Goal: Transaction & Acquisition: Purchase product/service

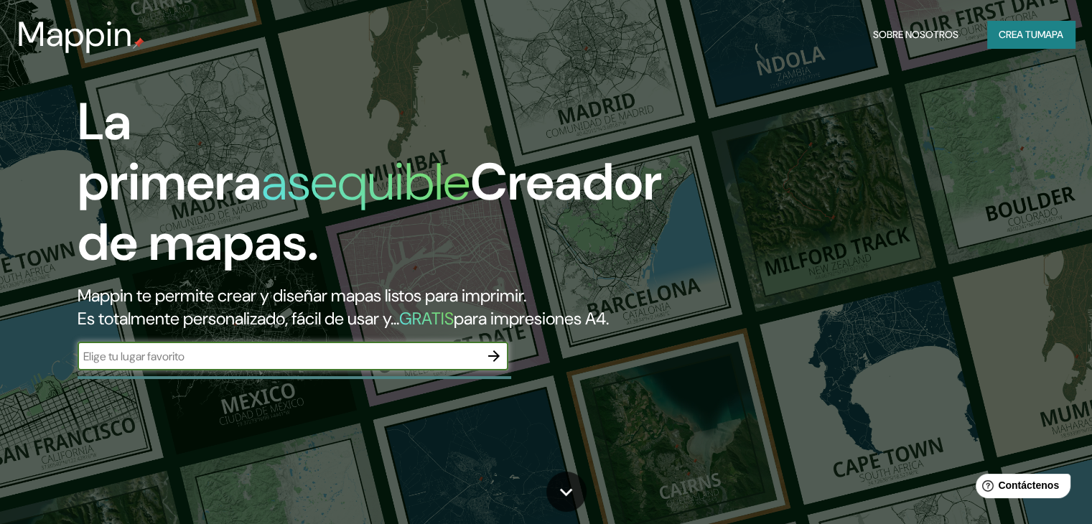
click at [217, 365] on input "text" at bounding box center [279, 356] width 402 height 17
paste input "friedrichstadt [PERSON_NAME]"
type input "friedrichstadt [PERSON_NAME]"
click at [495, 365] on icon "button" at bounding box center [493, 356] width 17 height 17
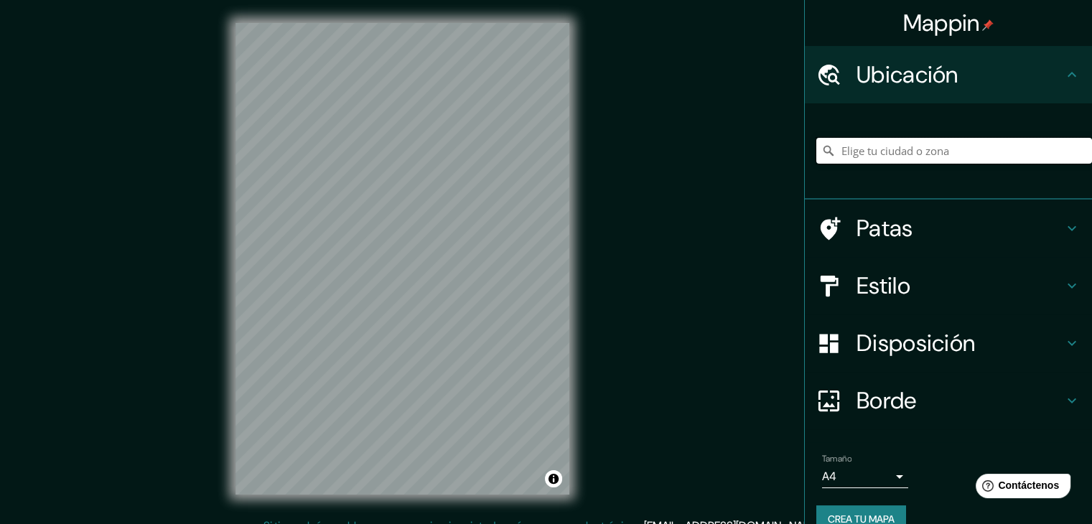
click at [953, 157] on input "Elige tu ciudad o zona" at bounding box center [954, 151] width 276 height 26
click at [846, 153] on input "Elige tu ciudad o zona" at bounding box center [954, 151] width 276 height 26
paste input "Südlich Friedrichstadt - [PERSON_NAME]"
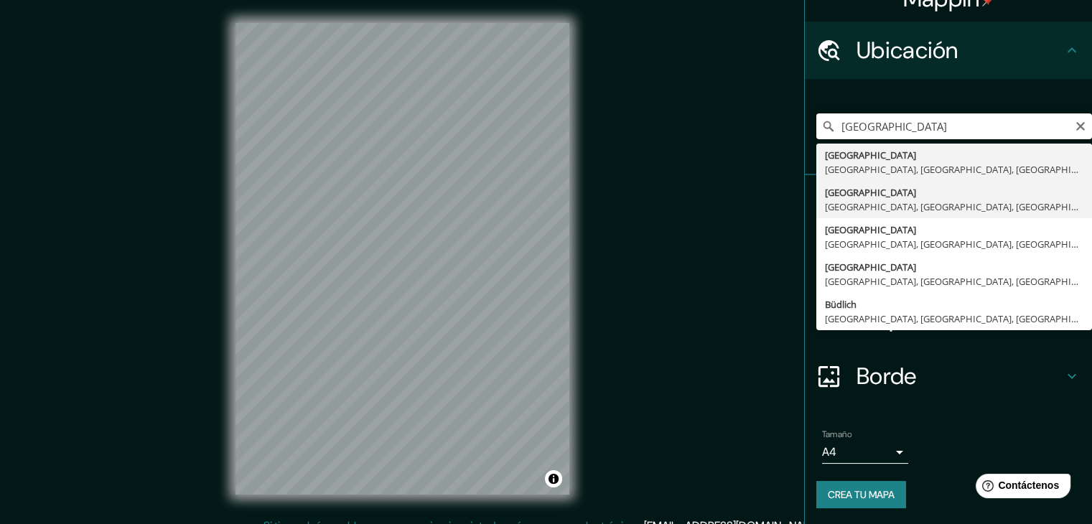
scroll to position [25, 0]
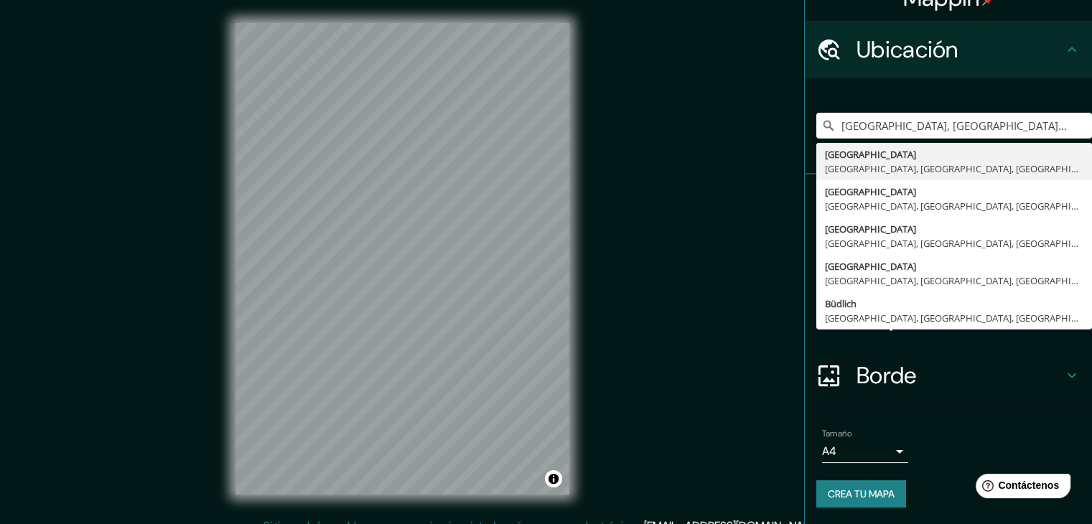
click at [964, 126] on input "[GEOGRAPHIC_DATA], [GEOGRAPHIC_DATA], [GEOGRAPHIC_DATA], [GEOGRAPHIC_DATA]" at bounding box center [954, 126] width 276 height 26
paste input "Südlich Friedrichstadt - [PERSON_NAME]"
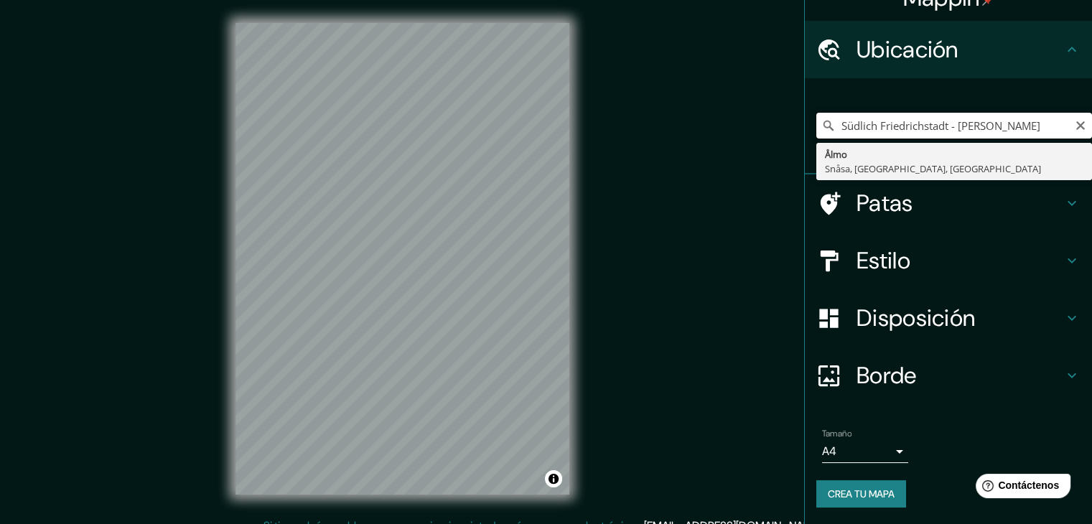
drag, startPoint x: 1020, startPoint y: 124, endPoint x: 939, endPoint y: 121, distance: 80.5
click at [939, 121] on input "Südlich Friedrichstadt - [PERSON_NAME]" at bounding box center [954, 126] width 276 height 26
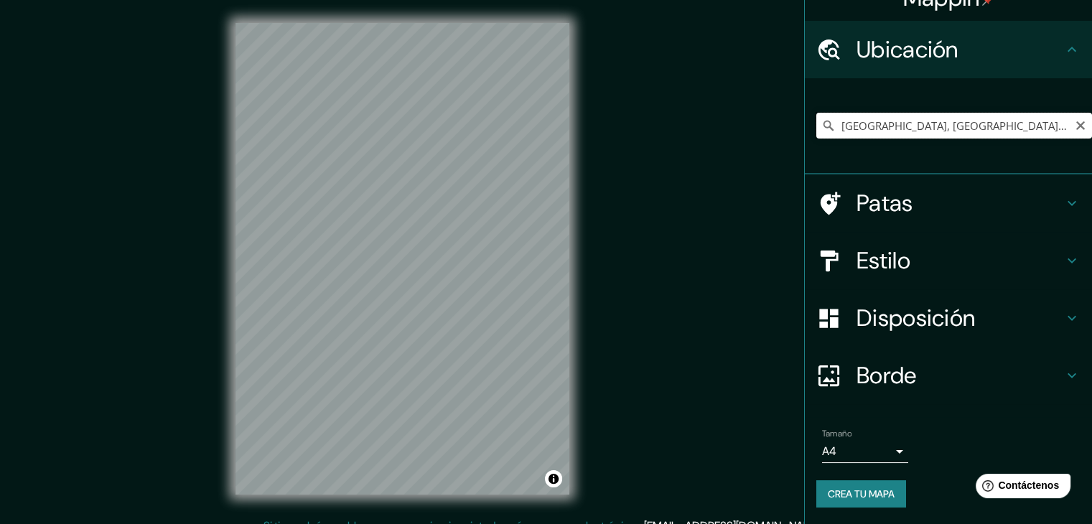
click at [852, 127] on input "[GEOGRAPHIC_DATA], [GEOGRAPHIC_DATA], [GEOGRAPHIC_DATA], [GEOGRAPHIC_DATA]" at bounding box center [954, 126] width 276 height 26
paste input "[PERSON_NAME] Haus - Friedrichstraße Projekt"
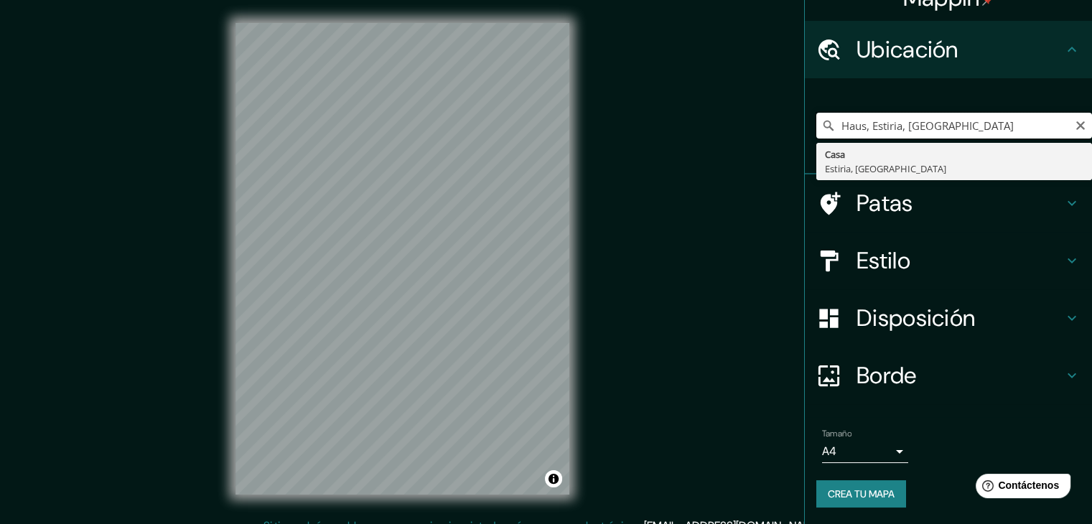
click at [892, 131] on input "Haus, Estiria, [GEOGRAPHIC_DATA]" at bounding box center [954, 126] width 276 height 26
click at [893, 127] on input "Haus, Estiria, [GEOGRAPHIC_DATA]" at bounding box center [954, 126] width 276 height 26
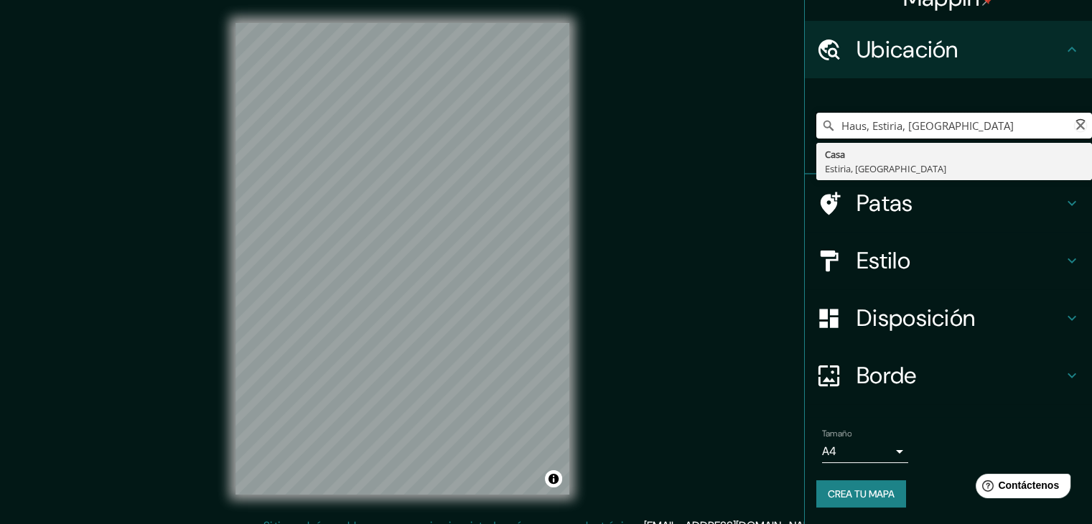
paste input "[PERSON_NAME] Haus - Friedrichstraße Projekt"
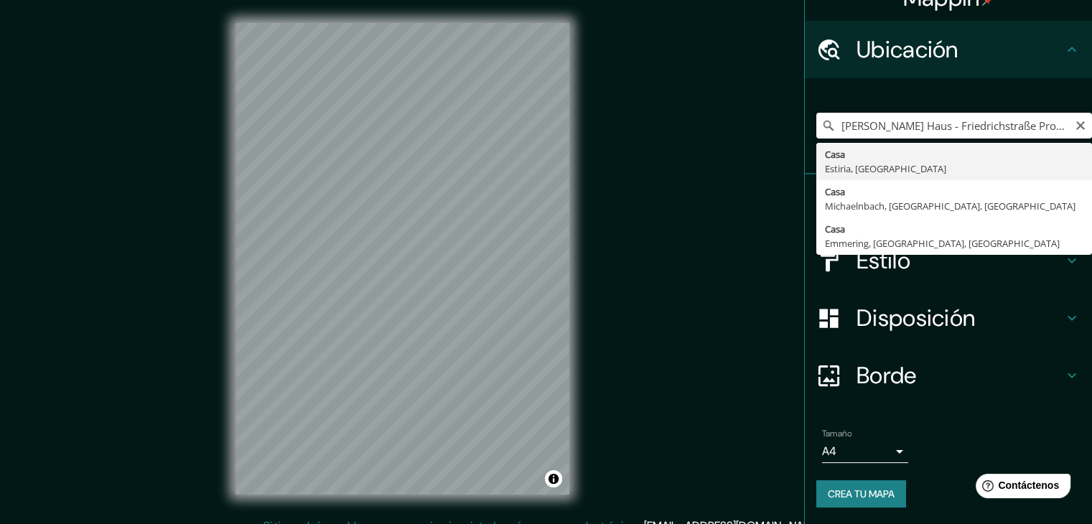
drag, startPoint x: 909, startPoint y: 127, endPoint x: 1035, endPoint y: 122, distance: 126.5
click at [1035, 122] on input "[PERSON_NAME] Haus - Friedrichstraße Projek" at bounding box center [954, 126] width 276 height 26
drag, startPoint x: 968, startPoint y: 130, endPoint x: 773, endPoint y: 126, distance: 195.4
click at [773, 127] on div "Mappin Ubicación [PERSON_NAME] Haus Casa Estiria, [GEOGRAPHIC_DATA] Casa Michae…" at bounding box center [546, 270] width 1092 height 541
paste input "- Friedrichstraße Projekt"
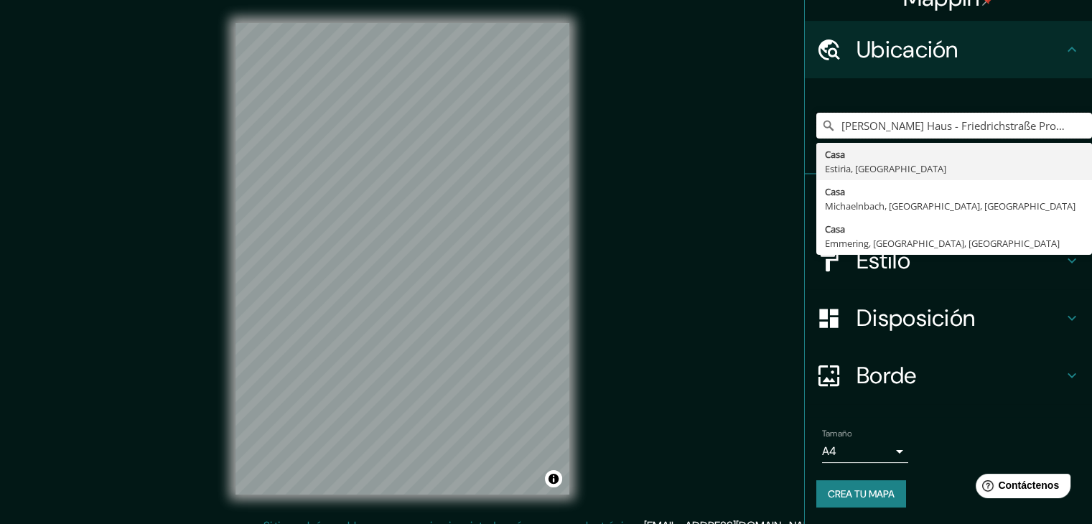
drag, startPoint x: 921, startPoint y: 129, endPoint x: 791, endPoint y: 129, distance: 129.2
click at [791, 129] on div "Mappin Ubicación [PERSON_NAME] Haus - Friedrichstraße Projekt [GEOGRAPHIC_DATA]…" at bounding box center [546, 270] width 1092 height 541
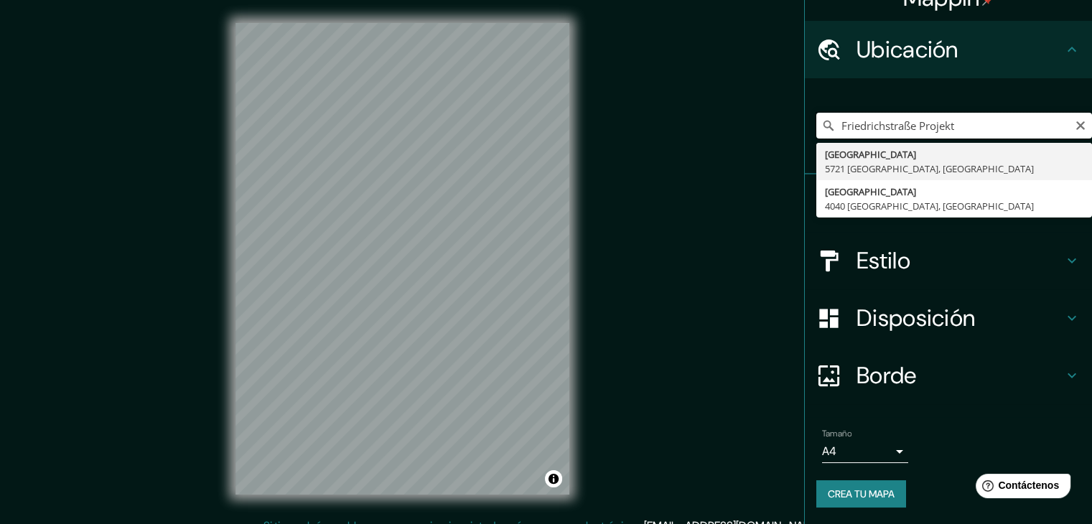
click at [968, 121] on input "Friedrichstraße Projekt" at bounding box center [954, 126] width 276 height 26
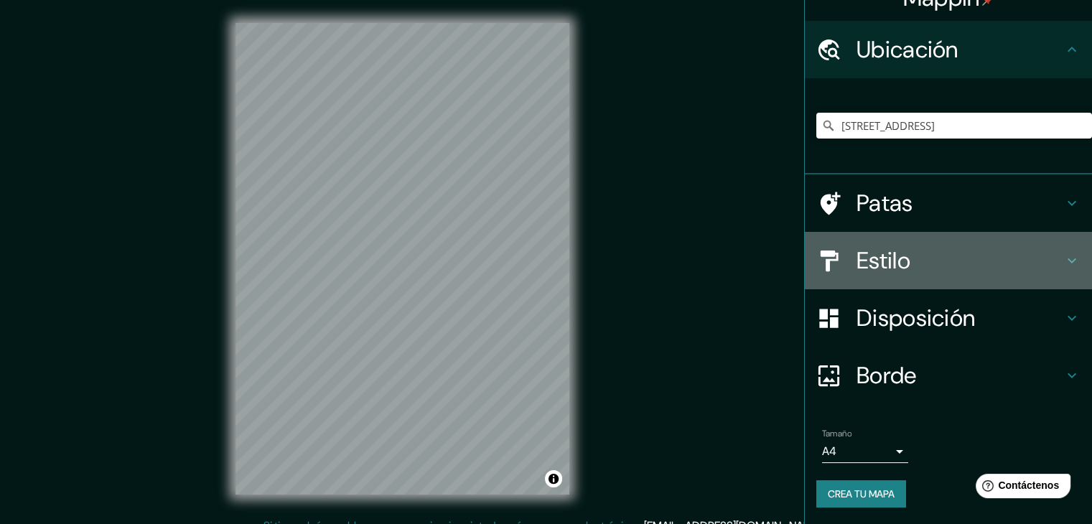
click at [931, 268] on h4 "Estilo" at bounding box center [960, 260] width 207 height 29
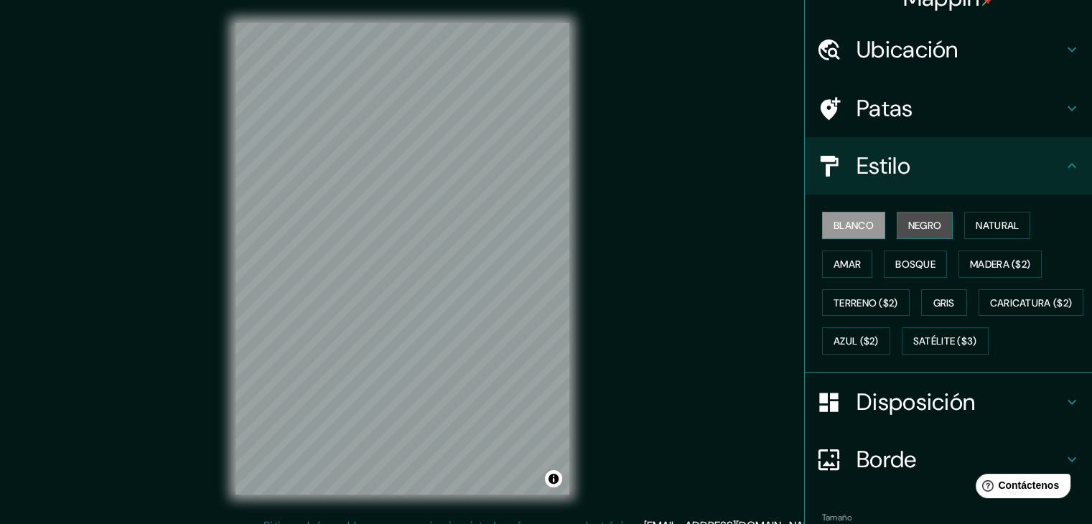
click at [923, 230] on font "Negro" at bounding box center [925, 225] width 34 height 13
click at [875, 234] on button "Blanco" at bounding box center [853, 225] width 63 height 27
click at [976, 224] on font "Natural" at bounding box center [997, 225] width 43 height 13
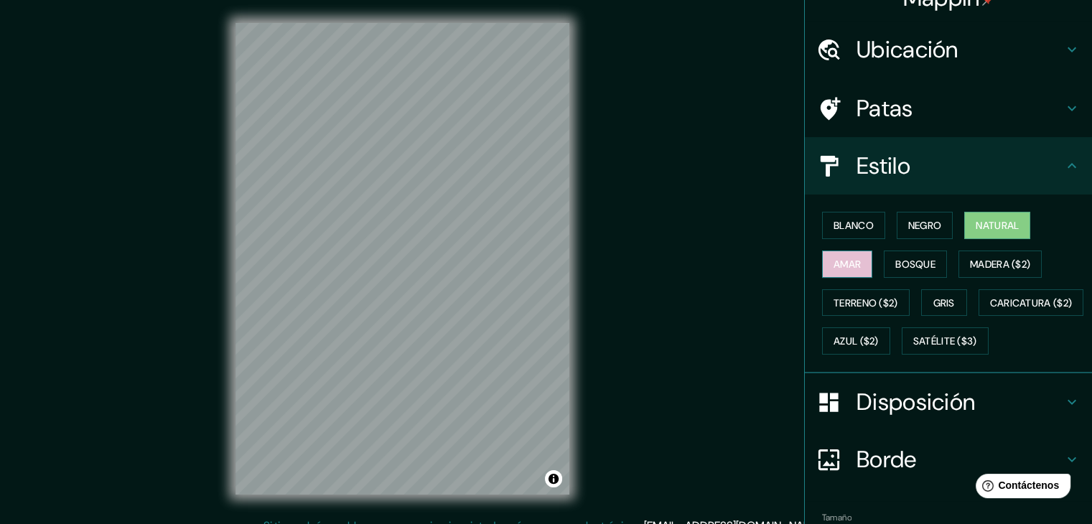
click at [835, 255] on font "Amar" at bounding box center [847, 264] width 27 height 19
click at [913, 255] on font "Bosque" at bounding box center [915, 264] width 40 height 19
click at [843, 260] on font "Amar" at bounding box center [847, 264] width 27 height 13
click at [845, 228] on font "Blanco" at bounding box center [854, 225] width 40 height 13
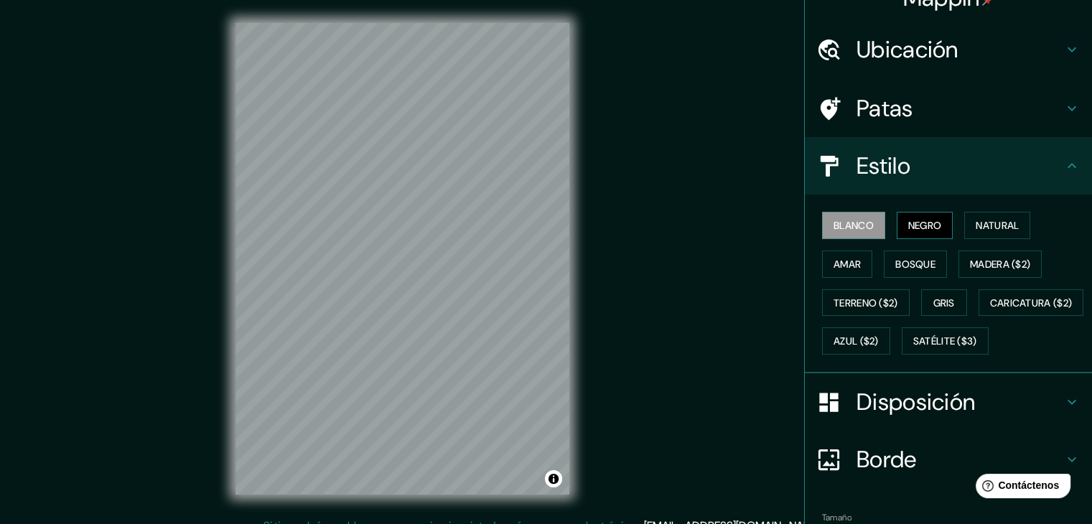
click at [916, 213] on button "Negro" at bounding box center [925, 225] width 57 height 27
click at [867, 215] on button "Blanco" at bounding box center [853, 225] width 63 height 27
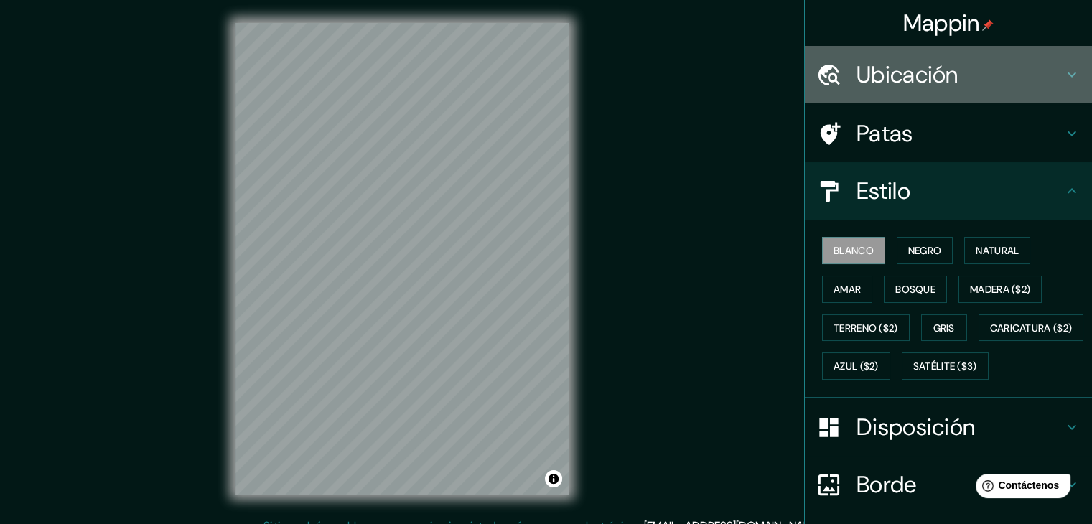
click at [928, 71] on font "Ubicación" at bounding box center [908, 75] width 102 height 30
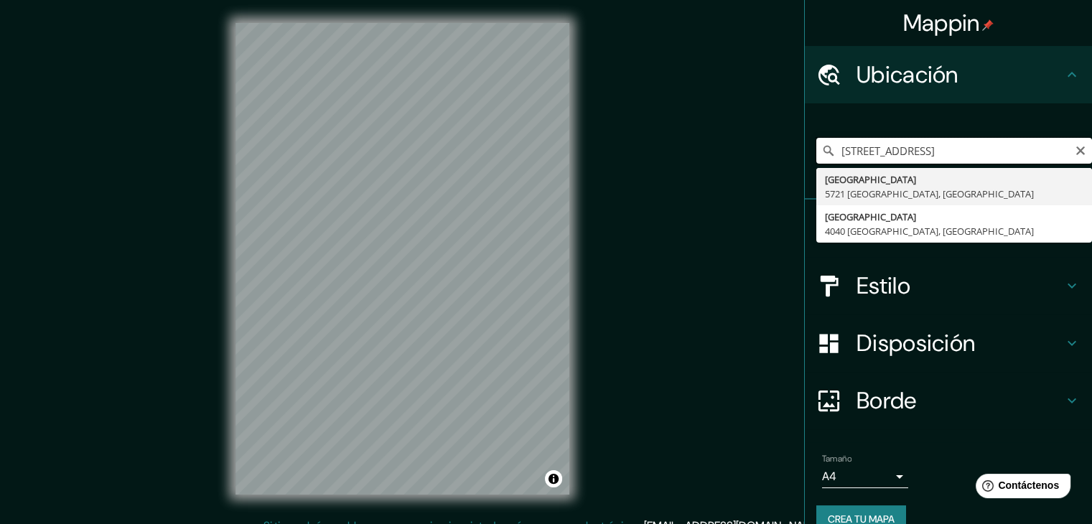
click at [918, 152] on input "[STREET_ADDRESS]" at bounding box center [954, 151] width 276 height 26
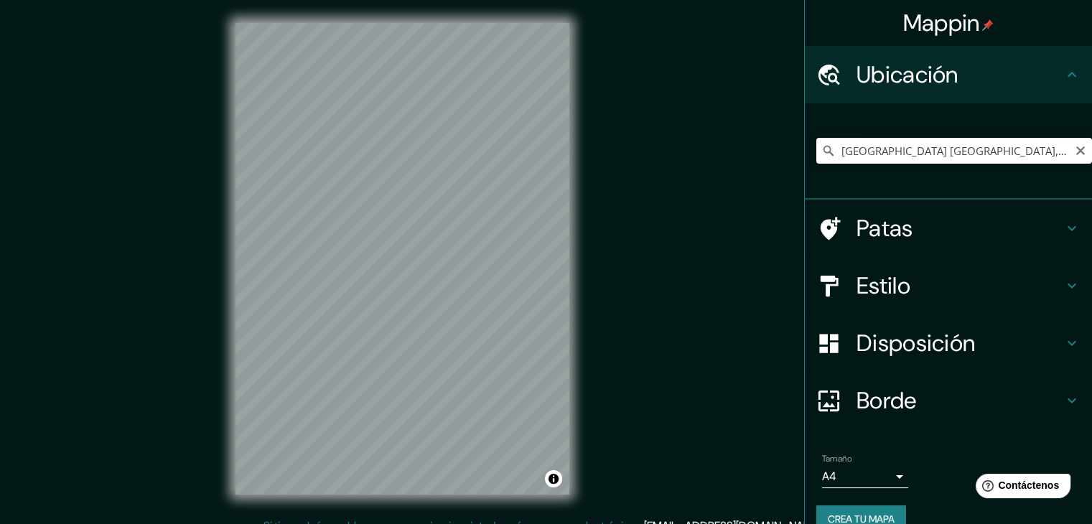
click at [848, 160] on input "[GEOGRAPHIC_DATA] [GEOGRAPHIC_DATA], [GEOGRAPHIC_DATA]" at bounding box center [954, 151] width 276 height 26
paste input "[STREET_ADDRESS]"
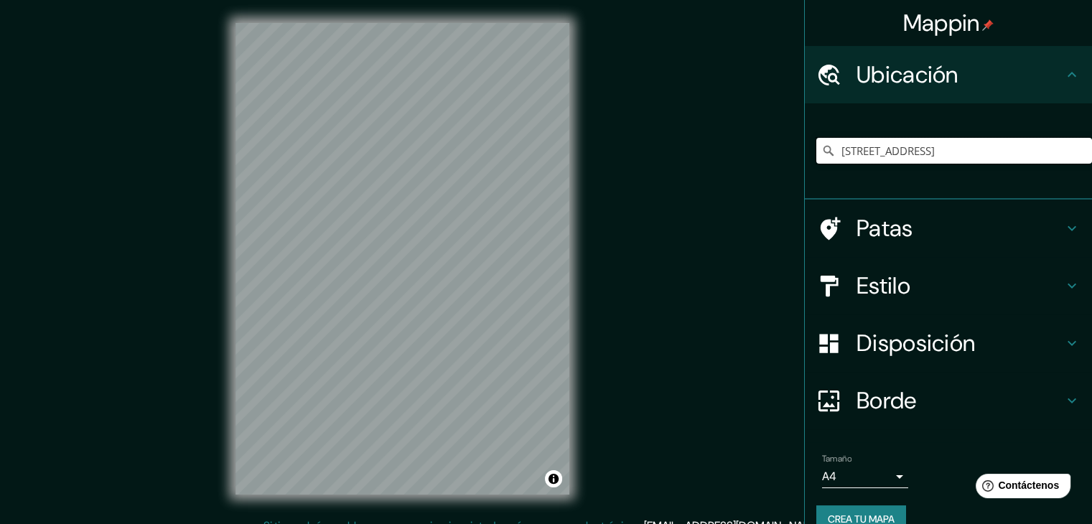
type input "[STREET_ADDRESS]"
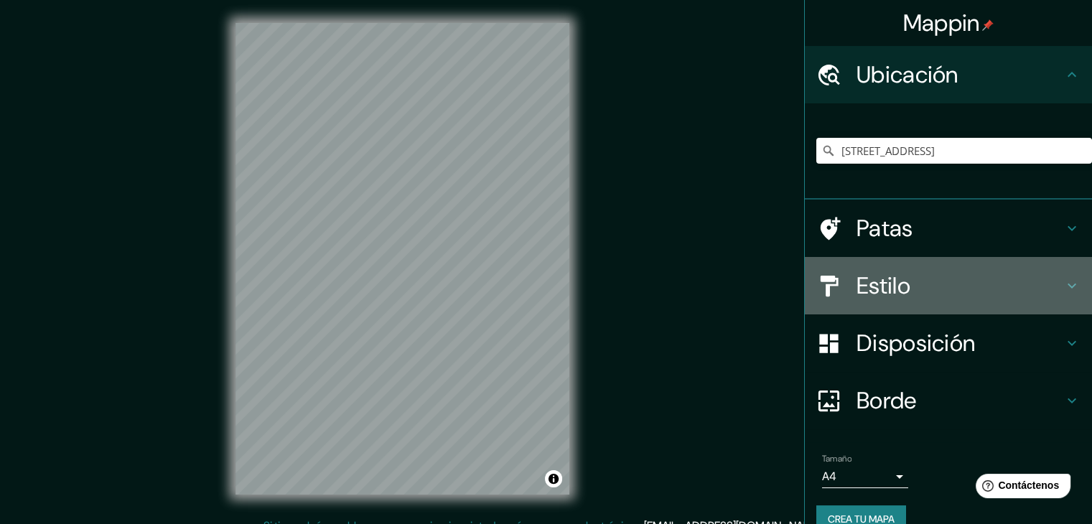
click at [882, 284] on font "Estilo" at bounding box center [884, 286] width 54 height 30
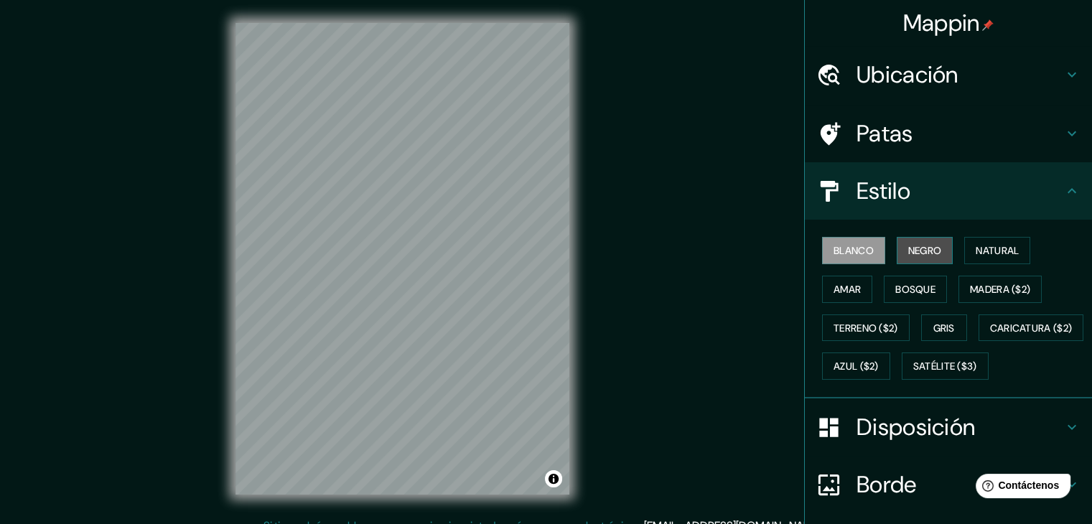
click at [918, 253] on font "Negro" at bounding box center [925, 250] width 34 height 13
click at [834, 250] on font "Blanco" at bounding box center [854, 250] width 40 height 13
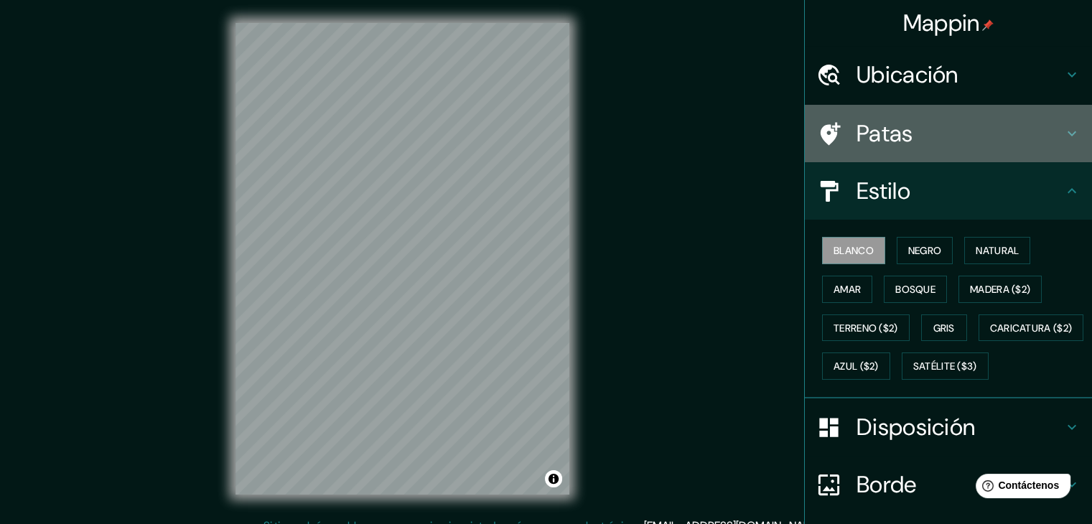
click at [890, 130] on font "Patas" at bounding box center [885, 133] width 57 height 30
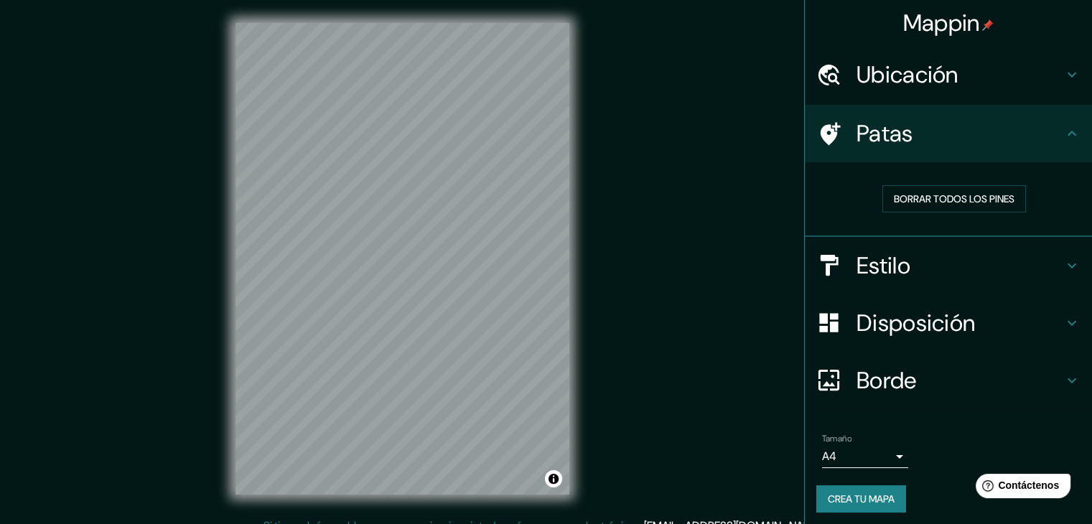
click at [949, 129] on h4 "Patas" at bounding box center [960, 133] width 207 height 29
click at [974, 343] on div "Disposición" at bounding box center [948, 322] width 287 height 57
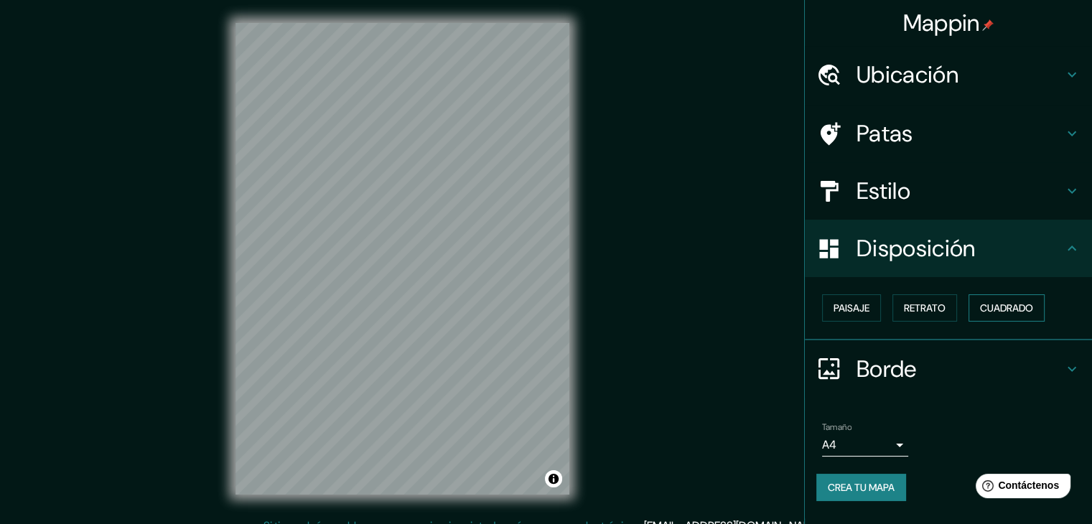
click at [991, 307] on font "Cuadrado" at bounding box center [1006, 308] width 53 height 13
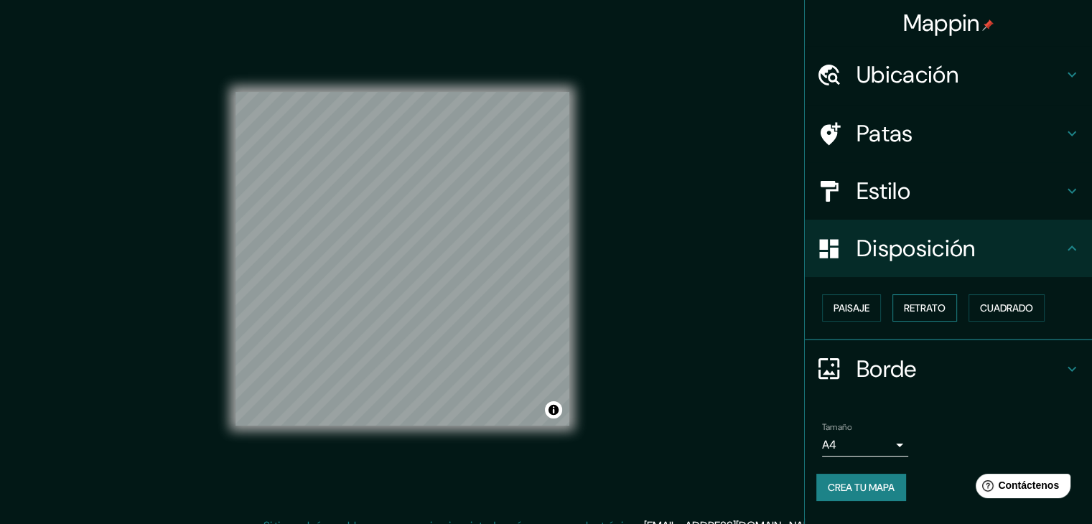
click at [955, 307] on button "Retrato" at bounding box center [925, 307] width 65 height 27
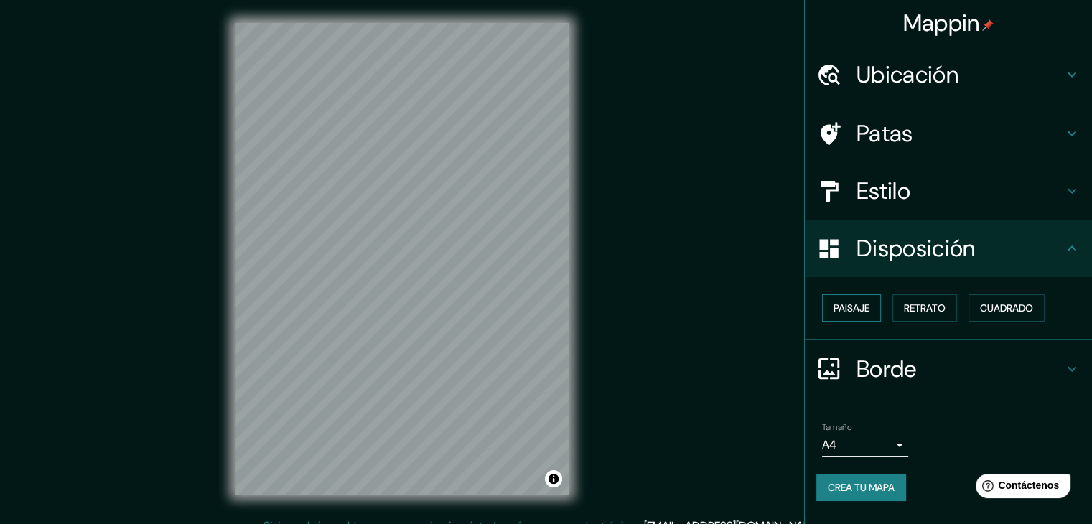
click at [859, 303] on font "Paisaje" at bounding box center [852, 308] width 36 height 13
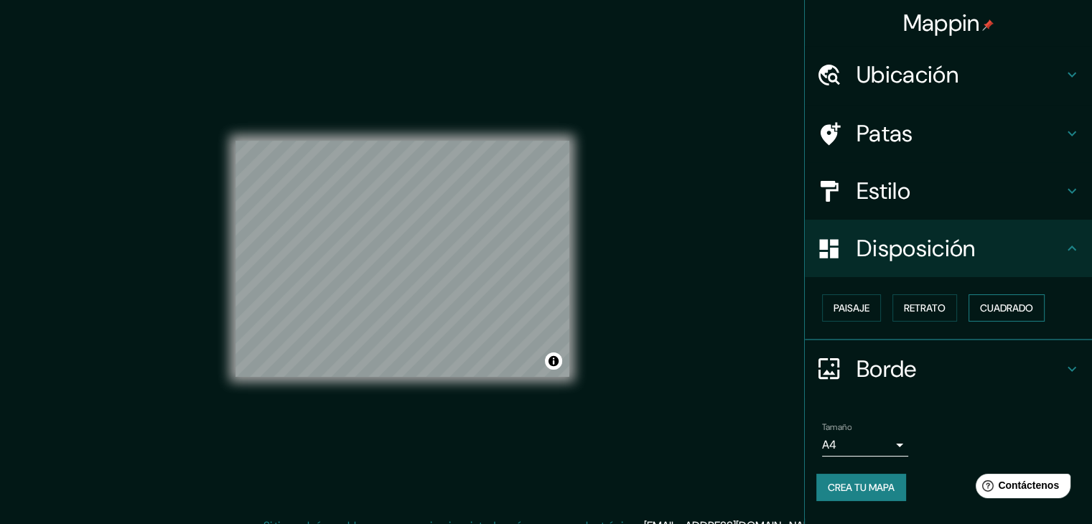
click at [1011, 302] on font "Cuadrado" at bounding box center [1006, 308] width 53 height 13
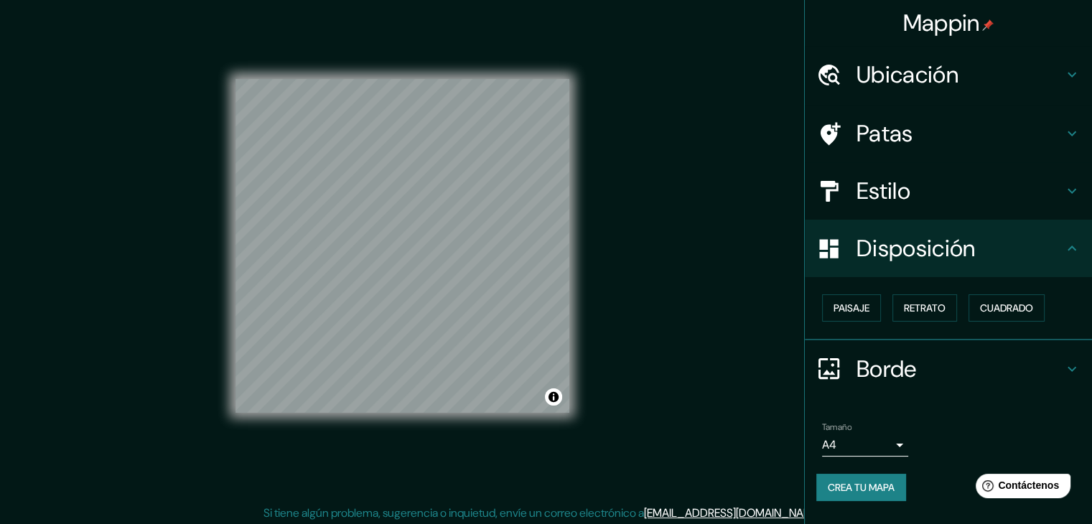
scroll to position [17, 0]
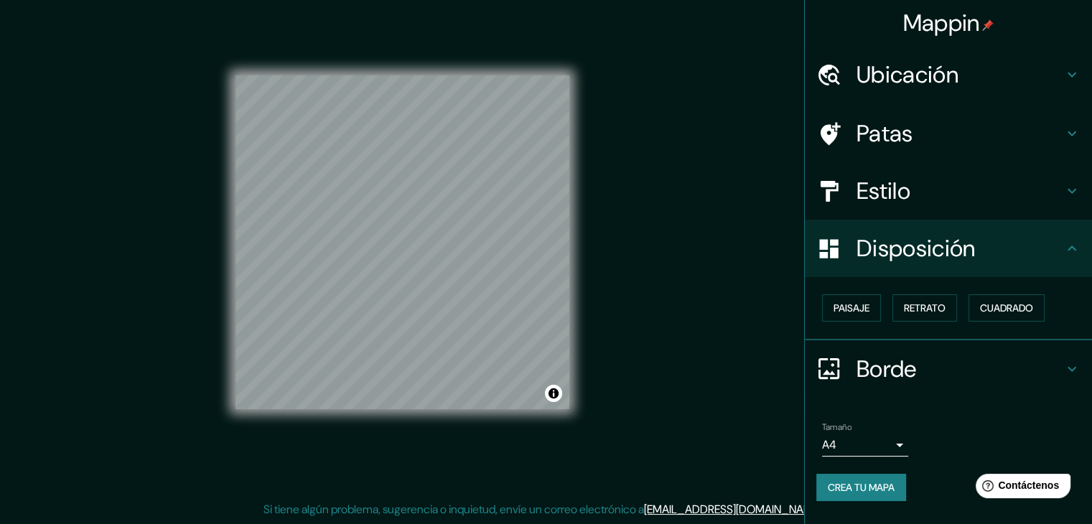
click at [979, 195] on h4 "Estilo" at bounding box center [960, 191] width 207 height 29
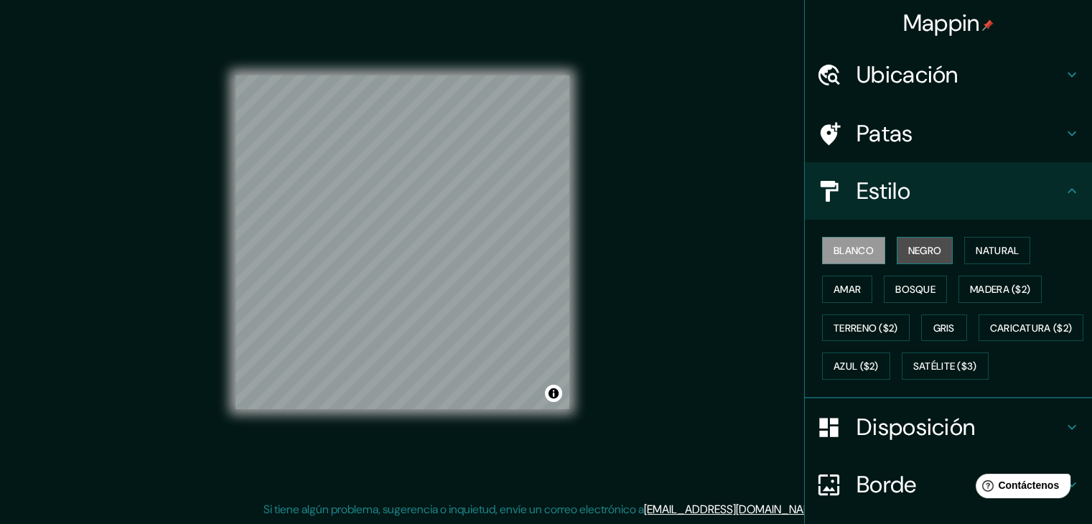
click at [939, 248] on button "Negro" at bounding box center [925, 250] width 57 height 27
click at [857, 251] on font "Blanco" at bounding box center [854, 250] width 40 height 13
click at [914, 246] on font "Negro" at bounding box center [925, 250] width 34 height 13
click at [860, 442] on font "Disposición" at bounding box center [916, 427] width 118 height 30
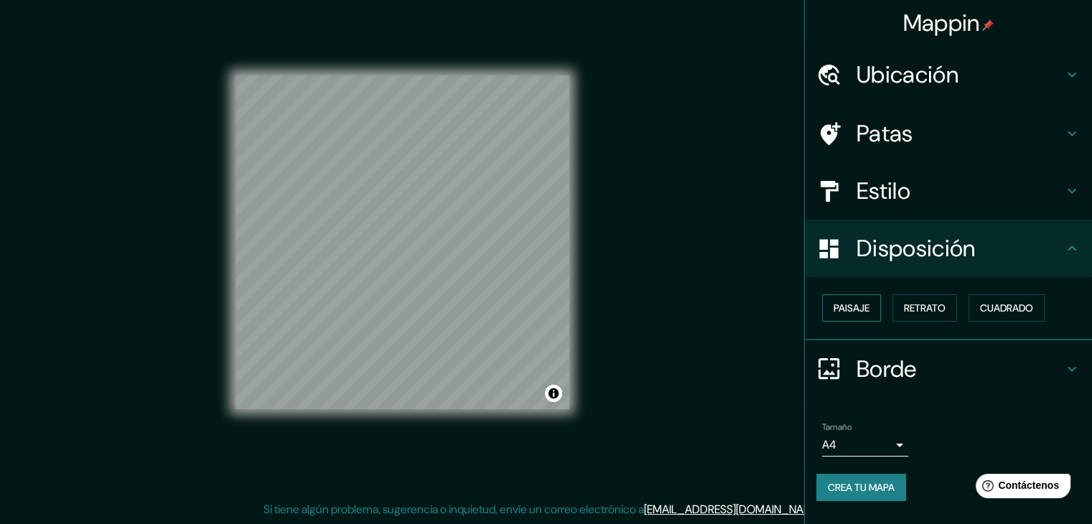
click at [851, 312] on font "Paisaje" at bounding box center [852, 308] width 36 height 13
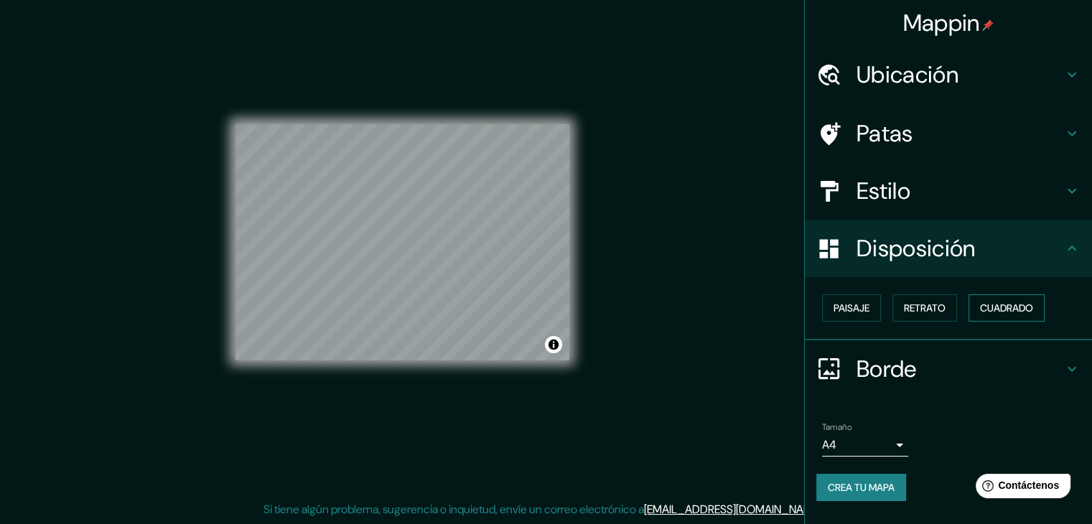
click at [995, 302] on font "Cuadrado" at bounding box center [1006, 308] width 53 height 13
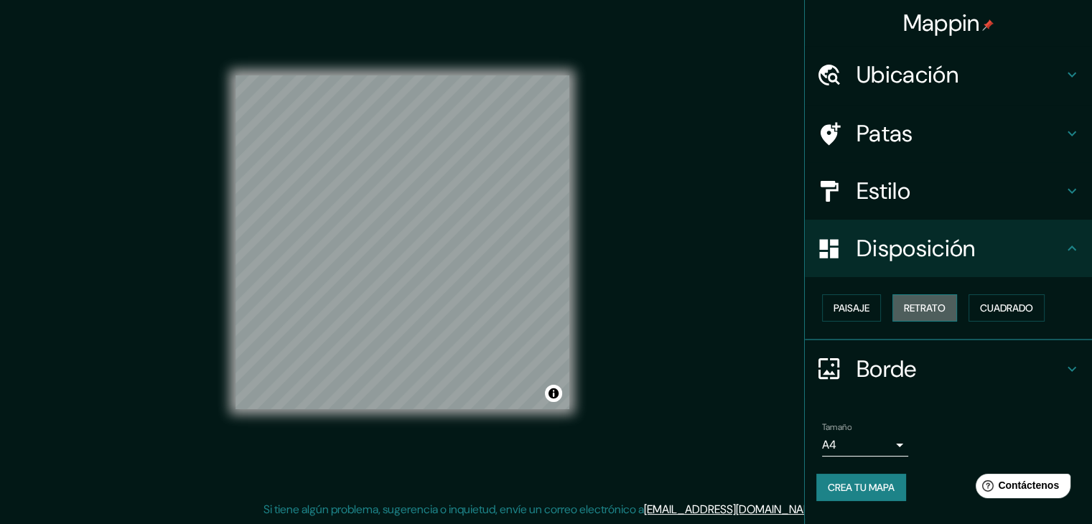
click at [928, 305] on font "Retrato" at bounding box center [925, 308] width 42 height 13
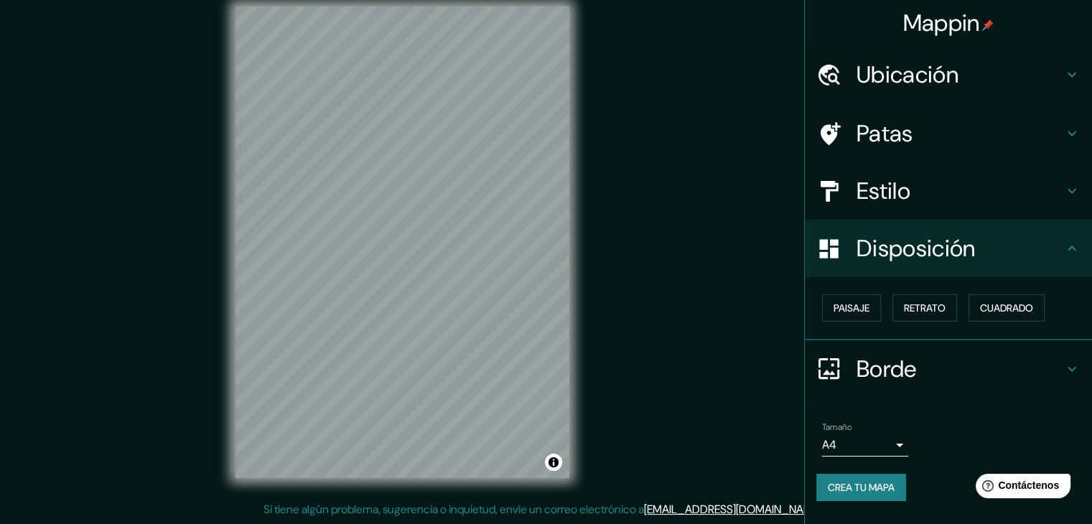
click at [908, 442] on div "Tamaño A4 single" at bounding box center [948, 439] width 264 height 46
click at [898, 440] on body "Mappin [GEOGRAPHIC_DATA][STREET_ADDRESS][STREET_ADDRESS][STREET_ADDRESS][STREET…" at bounding box center [546, 245] width 1092 height 524
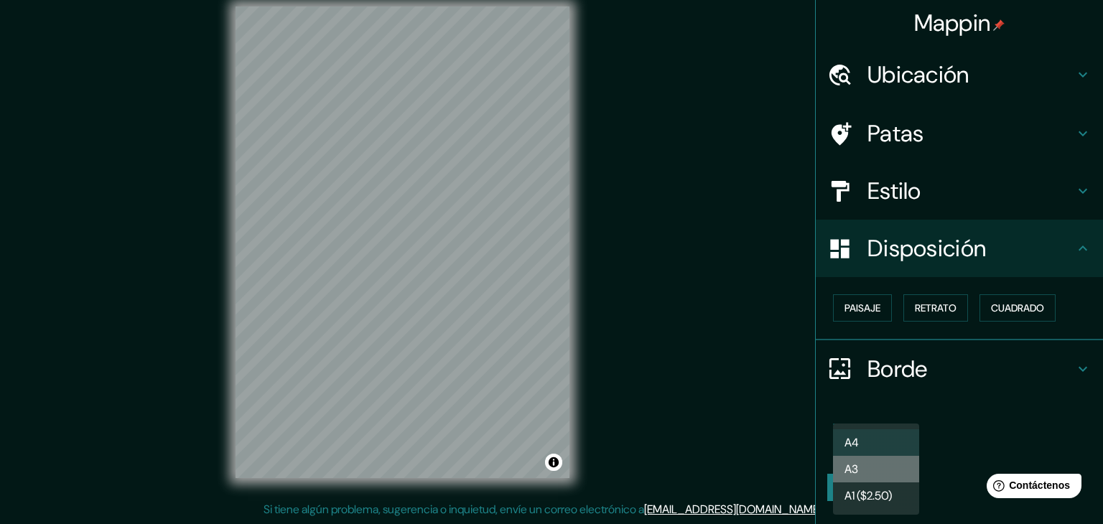
click at [893, 469] on li "A3" at bounding box center [876, 469] width 86 height 27
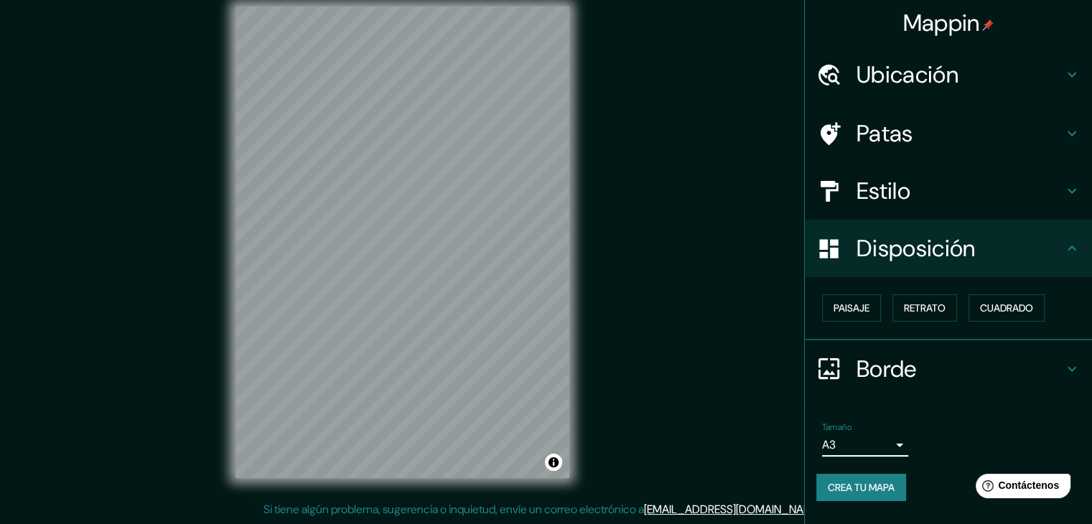
click at [893, 455] on div "Tamaño A3 a4" at bounding box center [948, 439] width 264 height 46
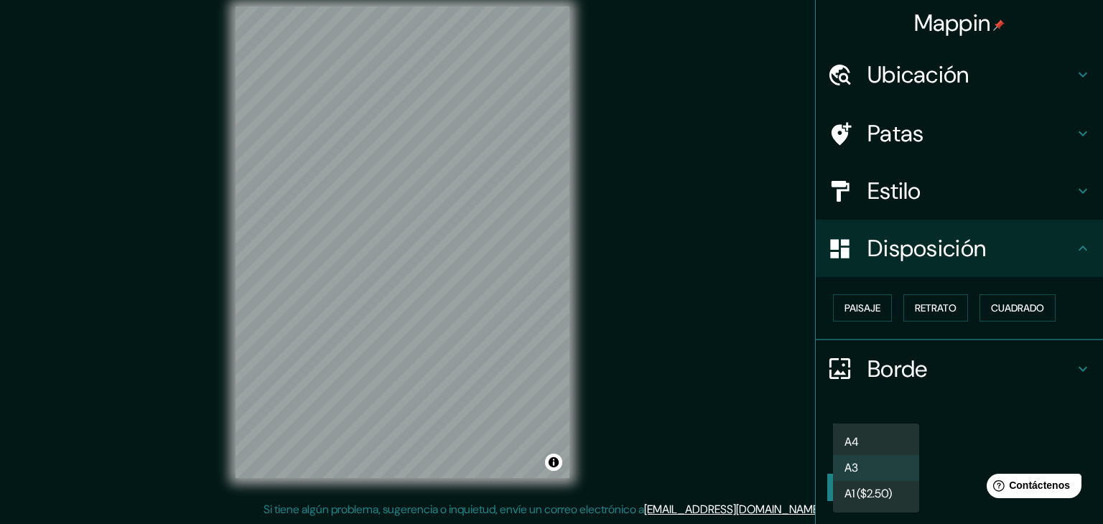
click at [893, 448] on body "Mappin [GEOGRAPHIC_DATA][STREET_ADDRESS][STREET_ADDRESS][STREET_ADDRESS][STREET…" at bounding box center [551, 245] width 1103 height 524
click at [885, 440] on li "A4" at bounding box center [876, 442] width 86 height 27
type input "single"
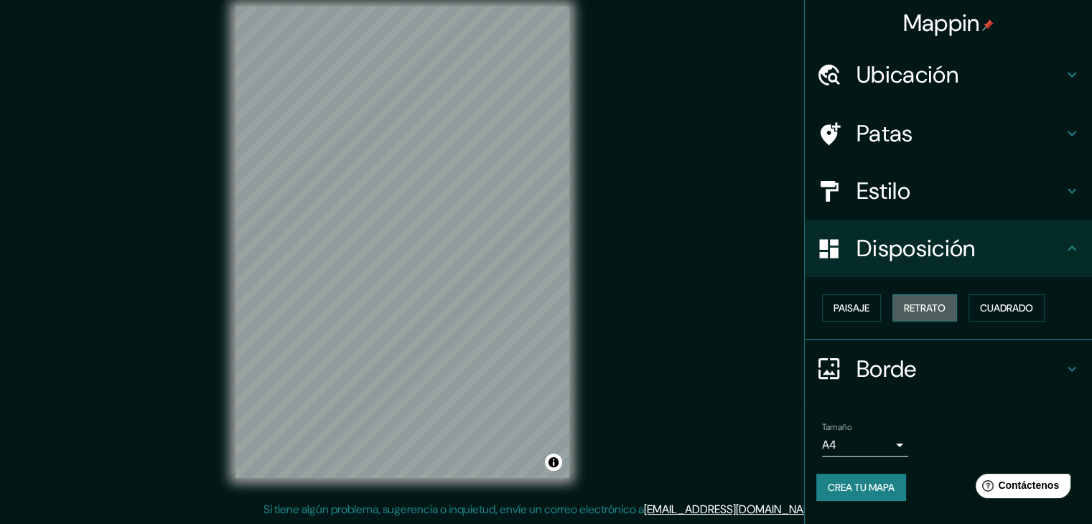
click at [908, 304] on font "Retrato" at bounding box center [925, 308] width 42 height 13
click at [850, 307] on font "Paisaje" at bounding box center [852, 308] width 36 height 13
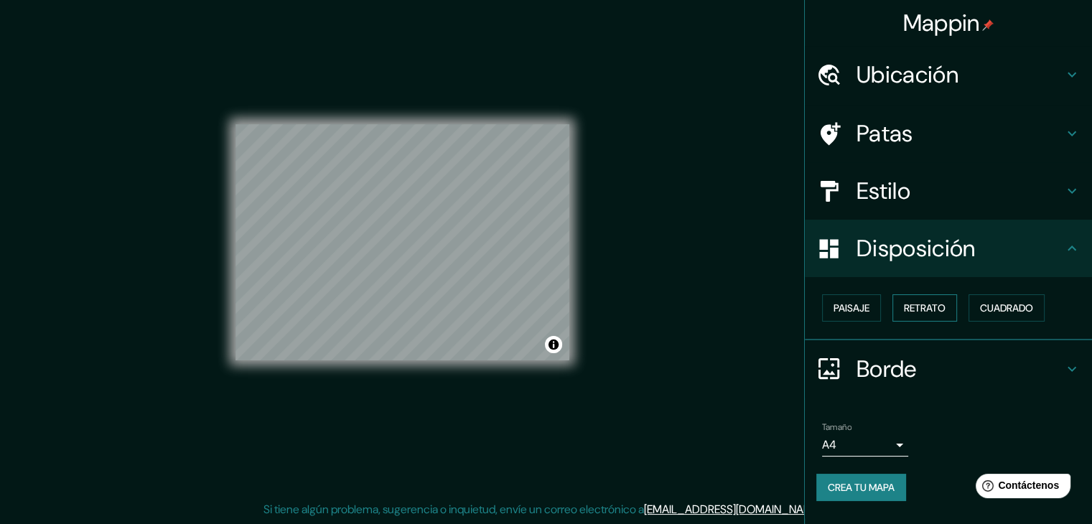
click at [911, 306] on font "Retrato" at bounding box center [925, 308] width 42 height 13
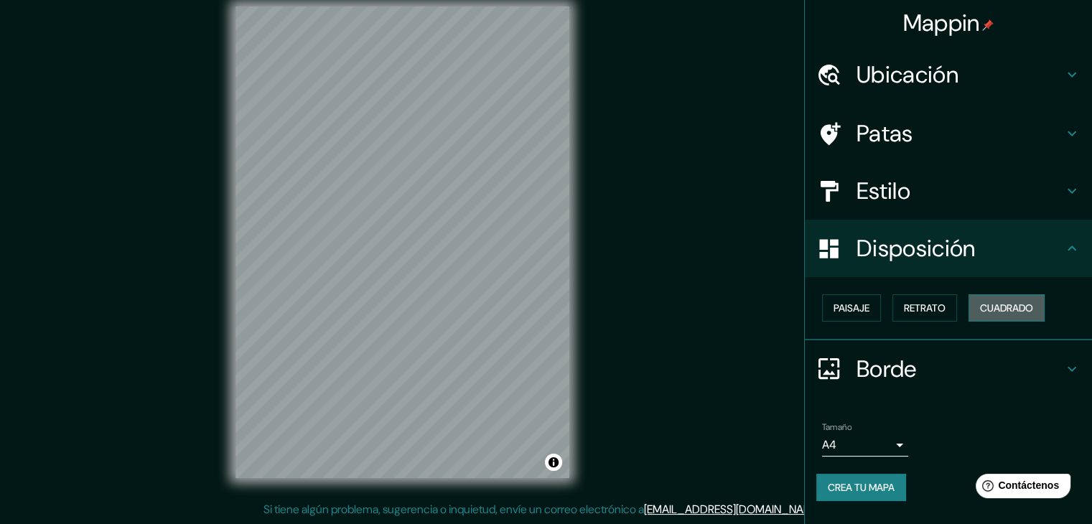
click at [1000, 299] on font "Cuadrado" at bounding box center [1006, 308] width 53 height 19
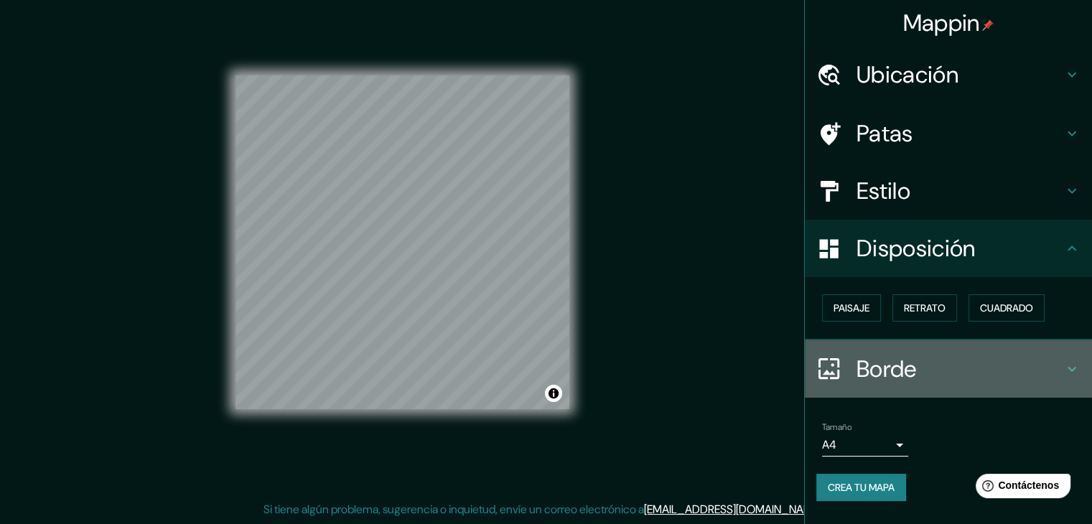
click at [910, 357] on font "Borde" at bounding box center [887, 369] width 60 height 30
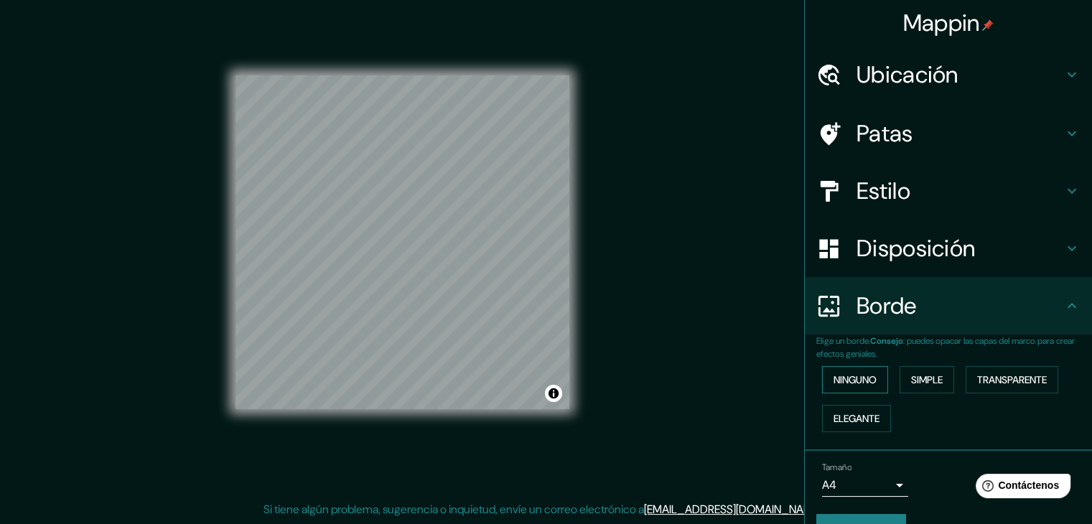
click at [867, 376] on font "Ninguno" at bounding box center [855, 379] width 43 height 13
click at [953, 374] on div "Ninguno Simple Transparente Elegante" at bounding box center [954, 399] width 276 height 78
click at [927, 377] on font "Simple" at bounding box center [927, 379] width 32 height 13
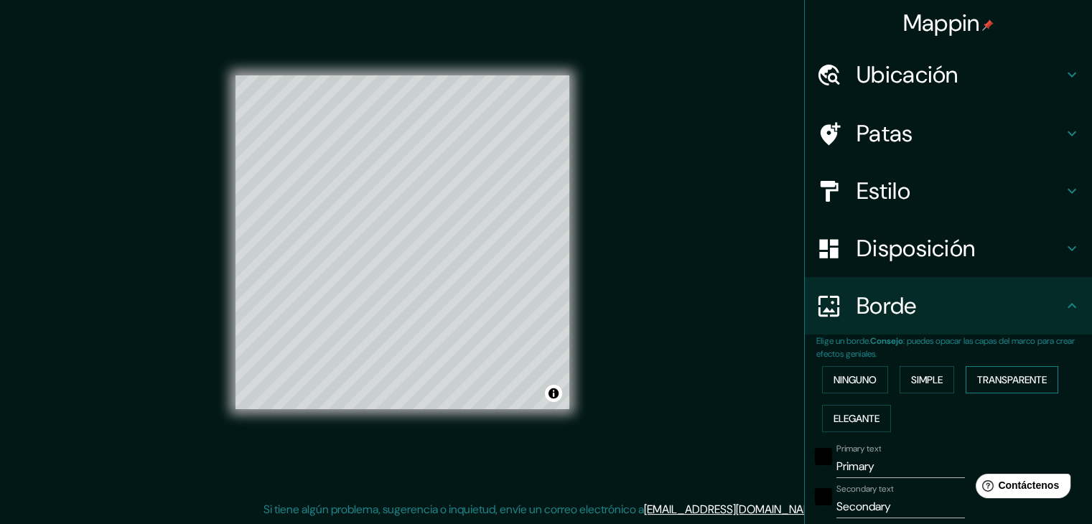
click at [993, 375] on font "Transparente" at bounding box center [1012, 379] width 70 height 13
click at [847, 412] on font "Elegante" at bounding box center [857, 418] width 46 height 13
click at [846, 381] on font "Ninguno" at bounding box center [855, 379] width 43 height 13
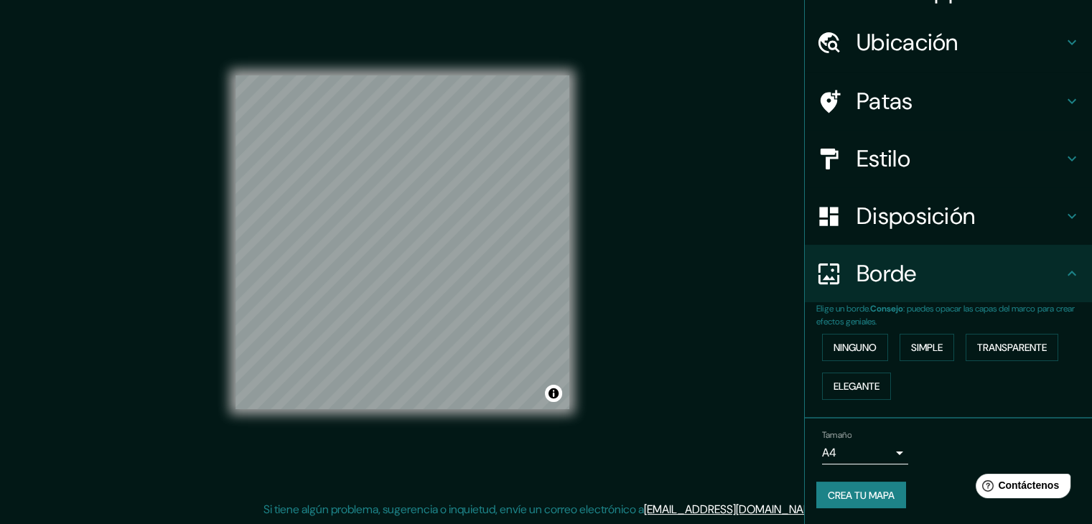
scroll to position [0, 0]
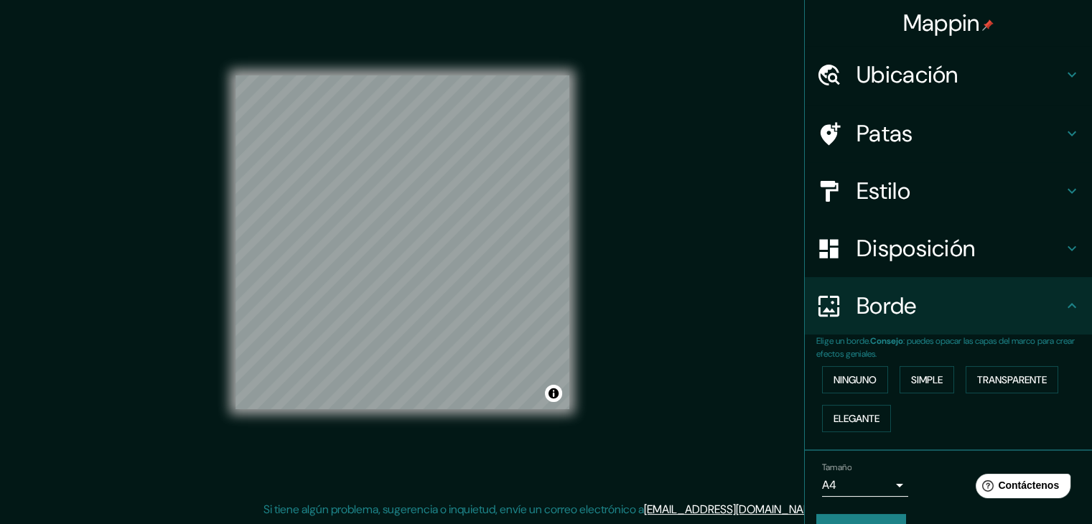
click at [899, 198] on font "Estilo" at bounding box center [884, 191] width 54 height 30
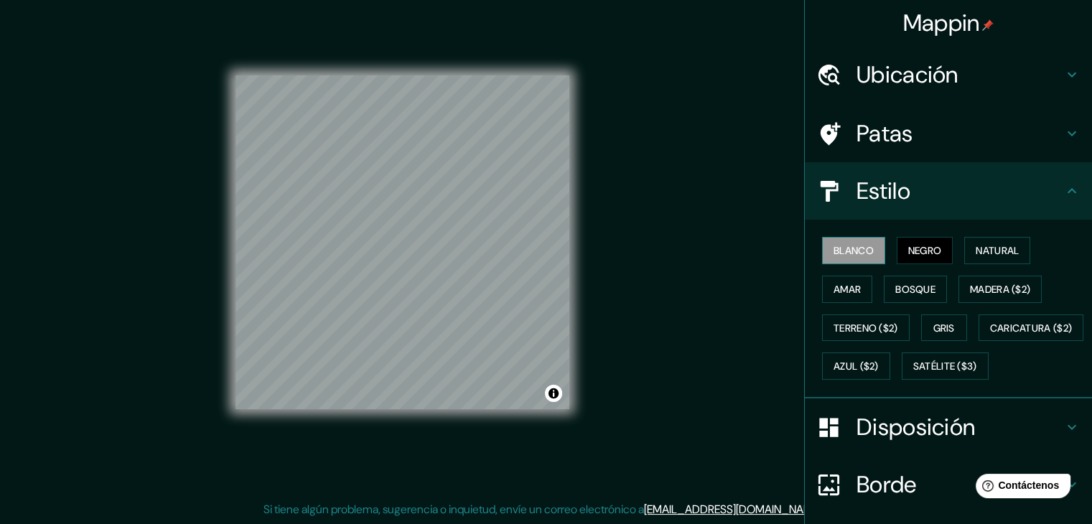
click at [868, 255] on button "Blanco" at bounding box center [853, 250] width 63 height 27
click at [964, 251] on button "Natural" at bounding box center [997, 250] width 66 height 27
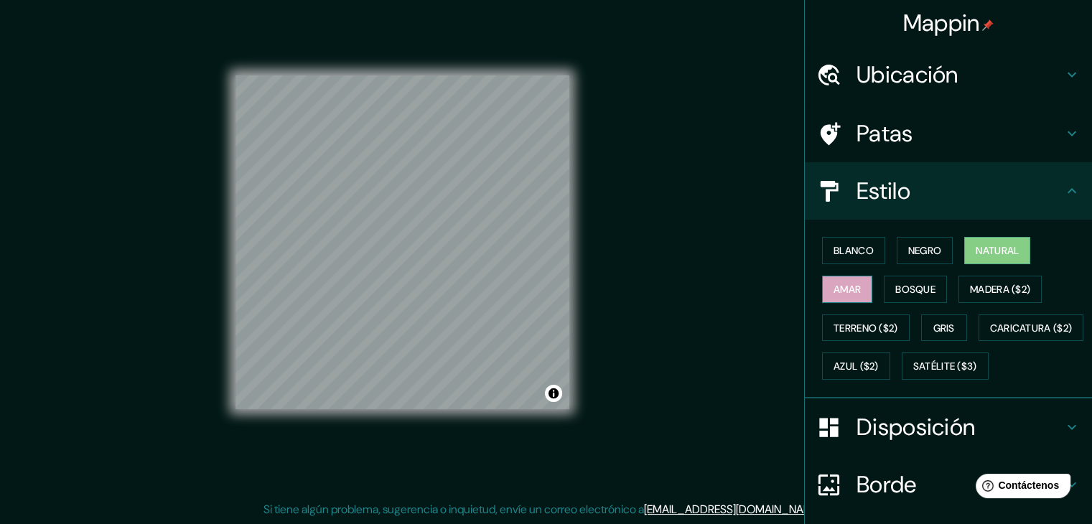
click at [860, 279] on button "Amar" at bounding box center [847, 289] width 50 height 27
drag, startPoint x: 909, startPoint y: 286, endPoint x: 910, endPoint y: 260, distance: 25.9
click at [909, 285] on font "Bosque" at bounding box center [915, 289] width 40 height 13
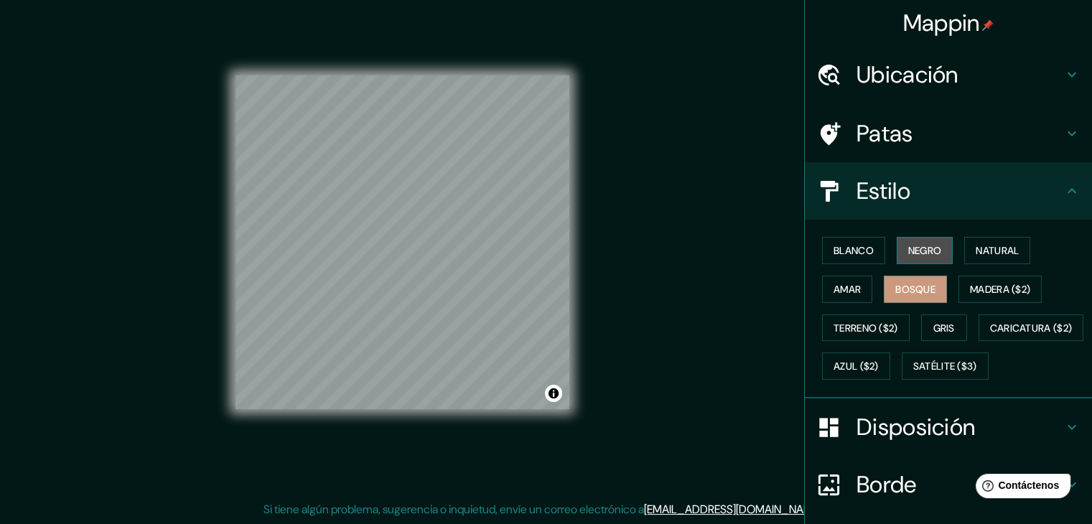
click at [913, 249] on font "Negro" at bounding box center [925, 250] width 34 height 13
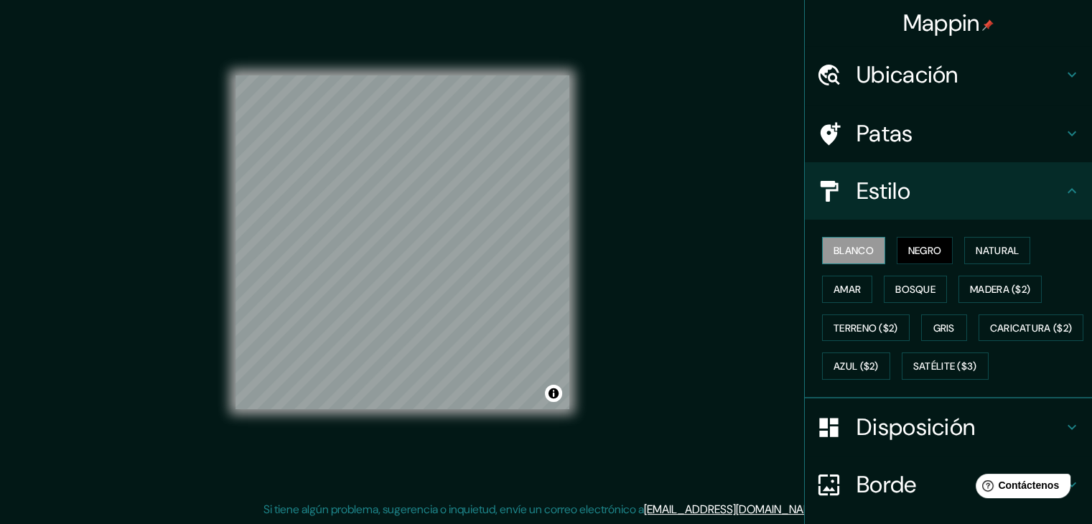
click at [855, 242] on font "Blanco" at bounding box center [854, 250] width 40 height 19
click at [911, 245] on font "Negro" at bounding box center [925, 250] width 34 height 13
